Goal: Task Accomplishment & Management: Manage account settings

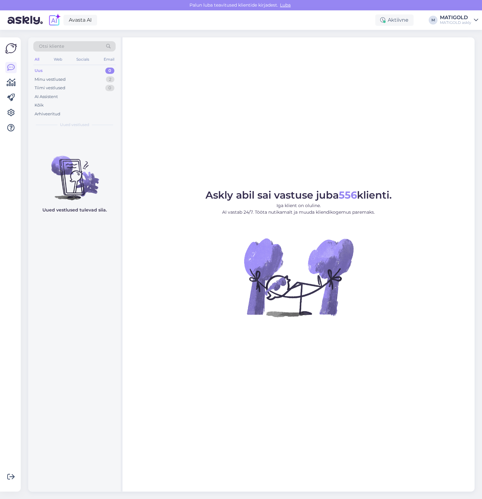
click at [460, 22] on div "MATIGOLD askly" at bounding box center [455, 22] width 31 height 5
click at [329, 160] on div "Askly abil sai vastuse juba 556 klienti. Iga klient on oluline. AI vastab 24/7.…" at bounding box center [299, 264] width 352 height 454
click at [470, 20] on div "MATIGOLD askly" at bounding box center [455, 22] width 31 height 5
click at [12, 67] on icon at bounding box center [11, 68] width 8 height 8
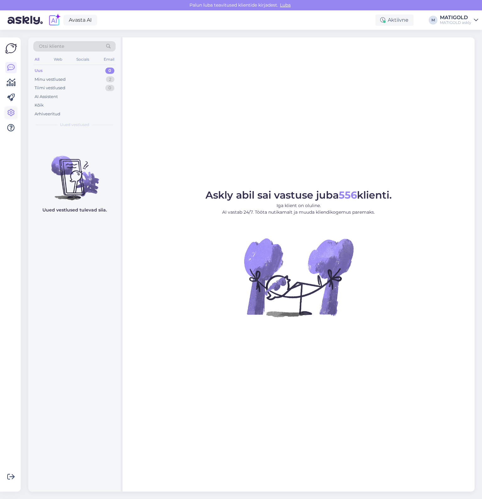
click at [14, 112] on icon at bounding box center [11, 113] width 8 height 8
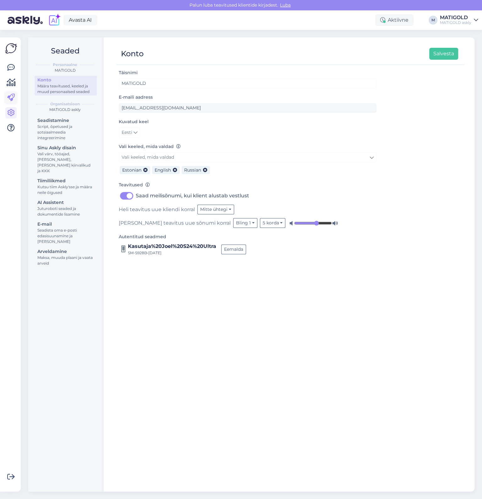
click at [11, 103] on link at bounding box center [10, 97] width 11 height 11
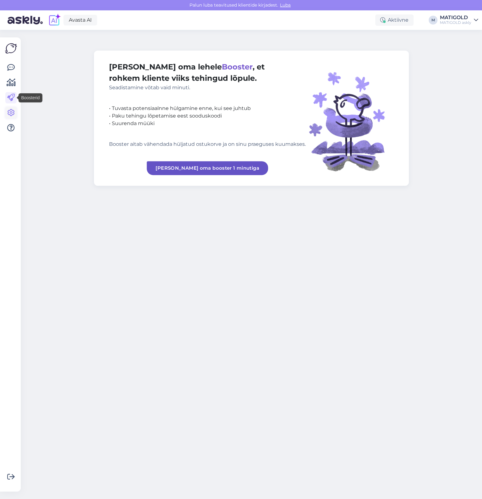
click at [8, 118] on link at bounding box center [10, 112] width 11 height 11
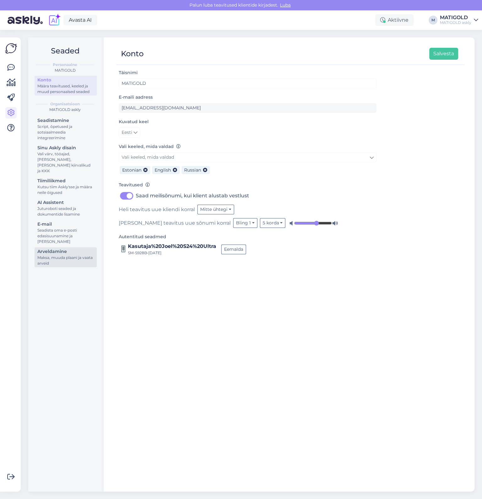
click at [72, 258] on div "Maksa, muuda plaani ja vaata arveid" at bounding box center [65, 260] width 57 height 11
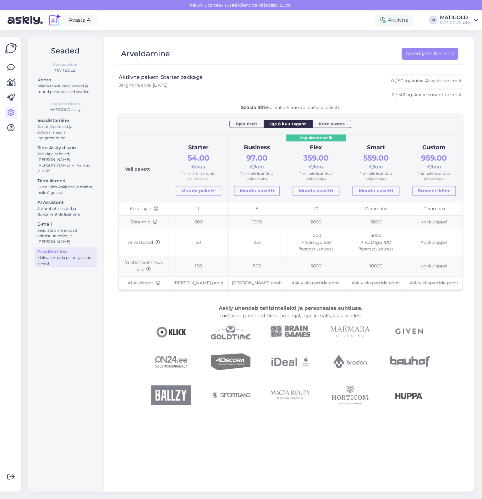
click at [455, 20] on div "MATIGOLD askly" at bounding box center [455, 22] width 31 height 5
click at [314, 47] on div "Arveldamine Arved ja tellimused" at bounding box center [290, 54] width 348 height 22
